Goal: Task Accomplishment & Management: Manage account settings

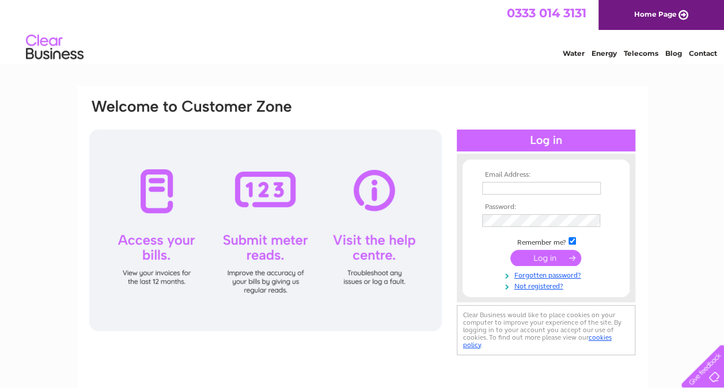
click at [496, 188] on input "text" at bounding box center [541, 188] width 119 height 13
click at [537, 260] on td at bounding box center [546, 259] width 134 height 22
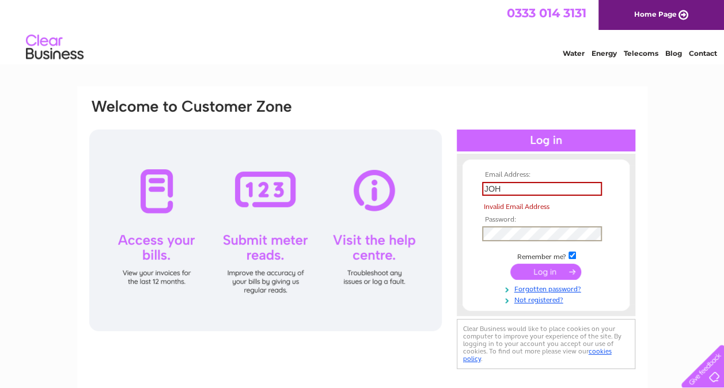
click at [534, 269] on input "submit" at bounding box center [546, 272] width 71 height 16
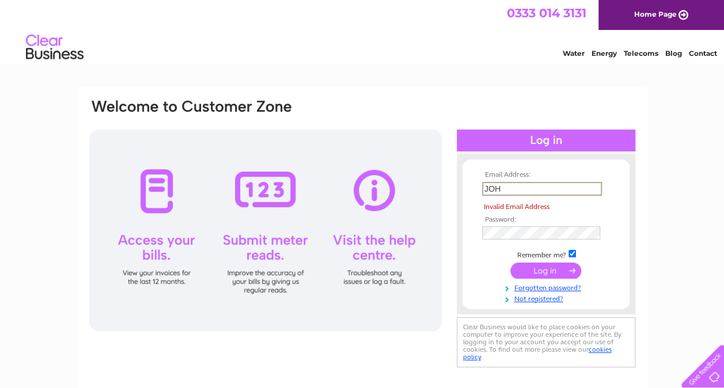
click at [527, 191] on input "JOH" at bounding box center [542, 189] width 120 height 14
type input "john@promedics.co.uk"
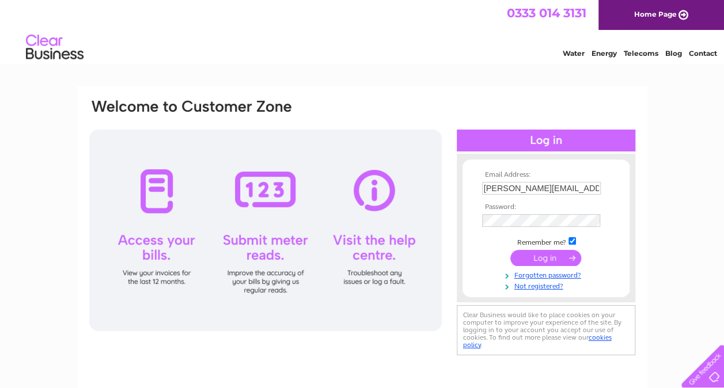
click at [542, 260] on input "submit" at bounding box center [546, 258] width 71 height 16
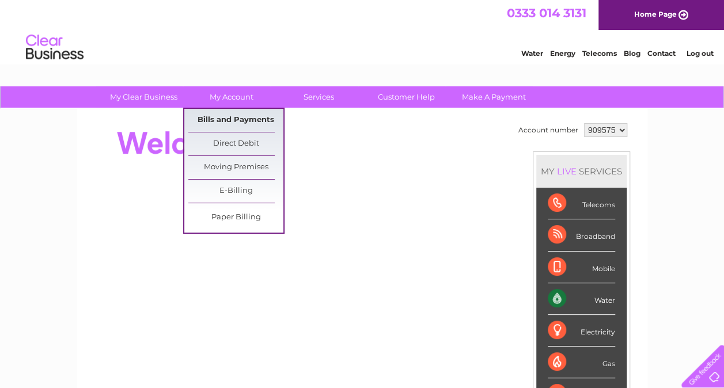
click at [241, 117] on link "Bills and Payments" at bounding box center [235, 120] width 95 height 23
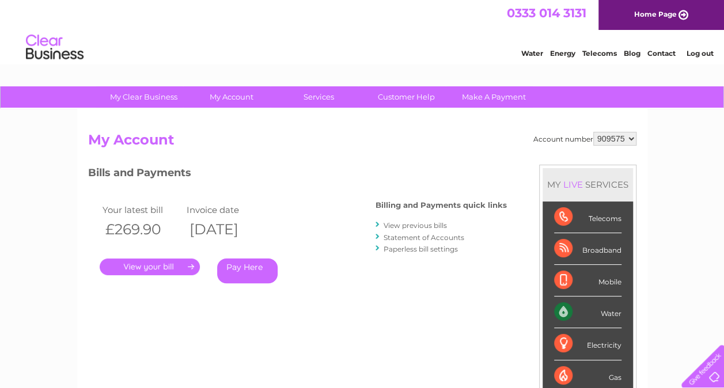
click at [397, 225] on link "View previous bills" at bounding box center [415, 225] width 63 height 9
